Goal: Transaction & Acquisition: Purchase product/service

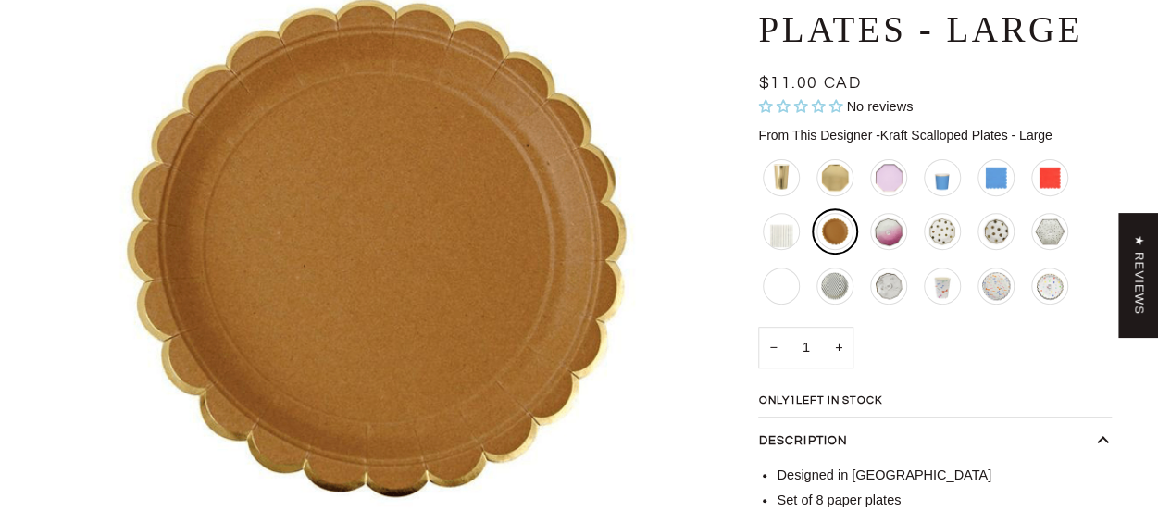
scroll to position [250, 0]
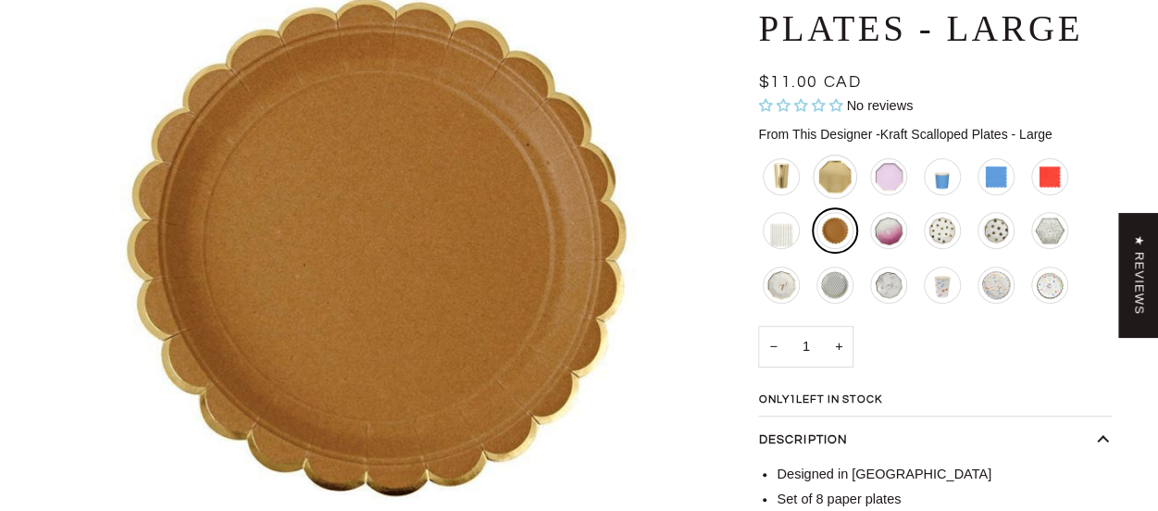
click at [838, 168] on div "Gold Geometric Plates - Large" at bounding box center [835, 177] width 44 height 44
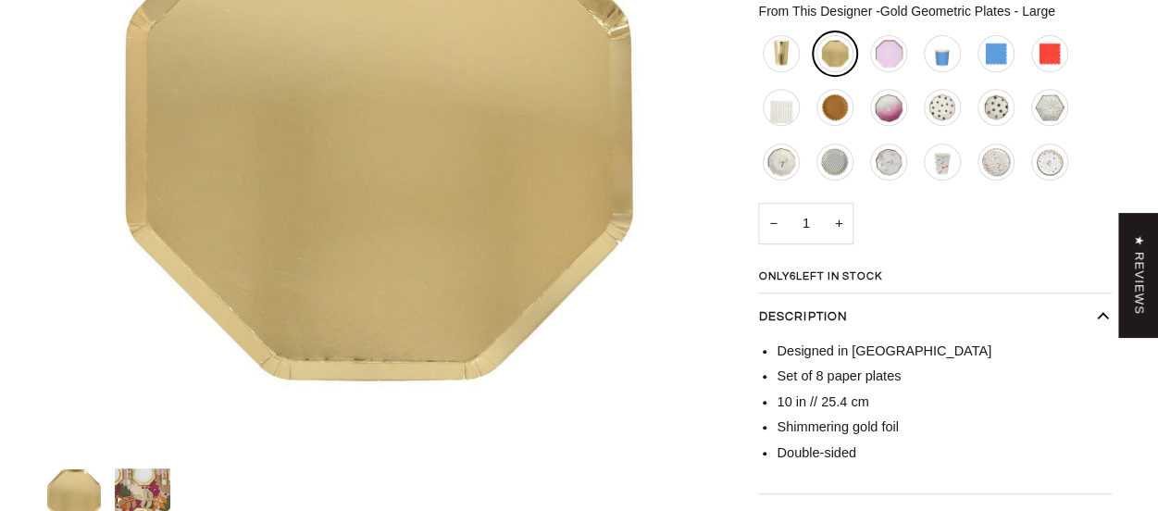
scroll to position [372, 0]
click at [807, 106] on ul "Tall Gold Cups Gold Geometric Plates - Large Lilac Geometric Plates - Large Blu…" at bounding box center [935, 113] width 354 height 164
click at [774, 185] on div "Gold Yay Glitter Plates - Large" at bounding box center [781, 163] width 44 height 44
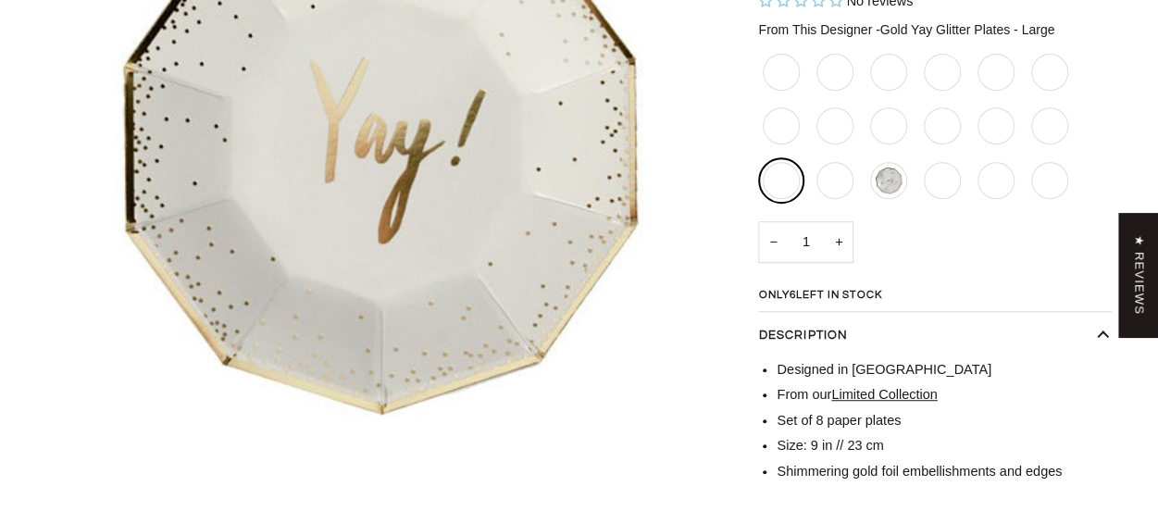
scroll to position [355, 0]
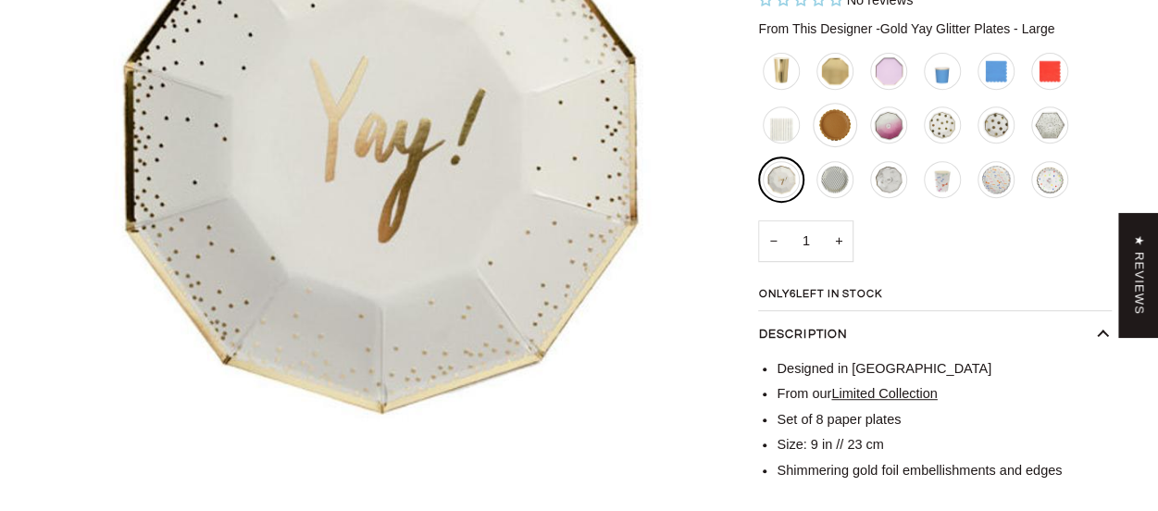
click at [839, 119] on div "Kraft Scalloped Plates - Large" at bounding box center [835, 125] width 44 height 44
